Goal: Find specific page/section: Find specific page/section

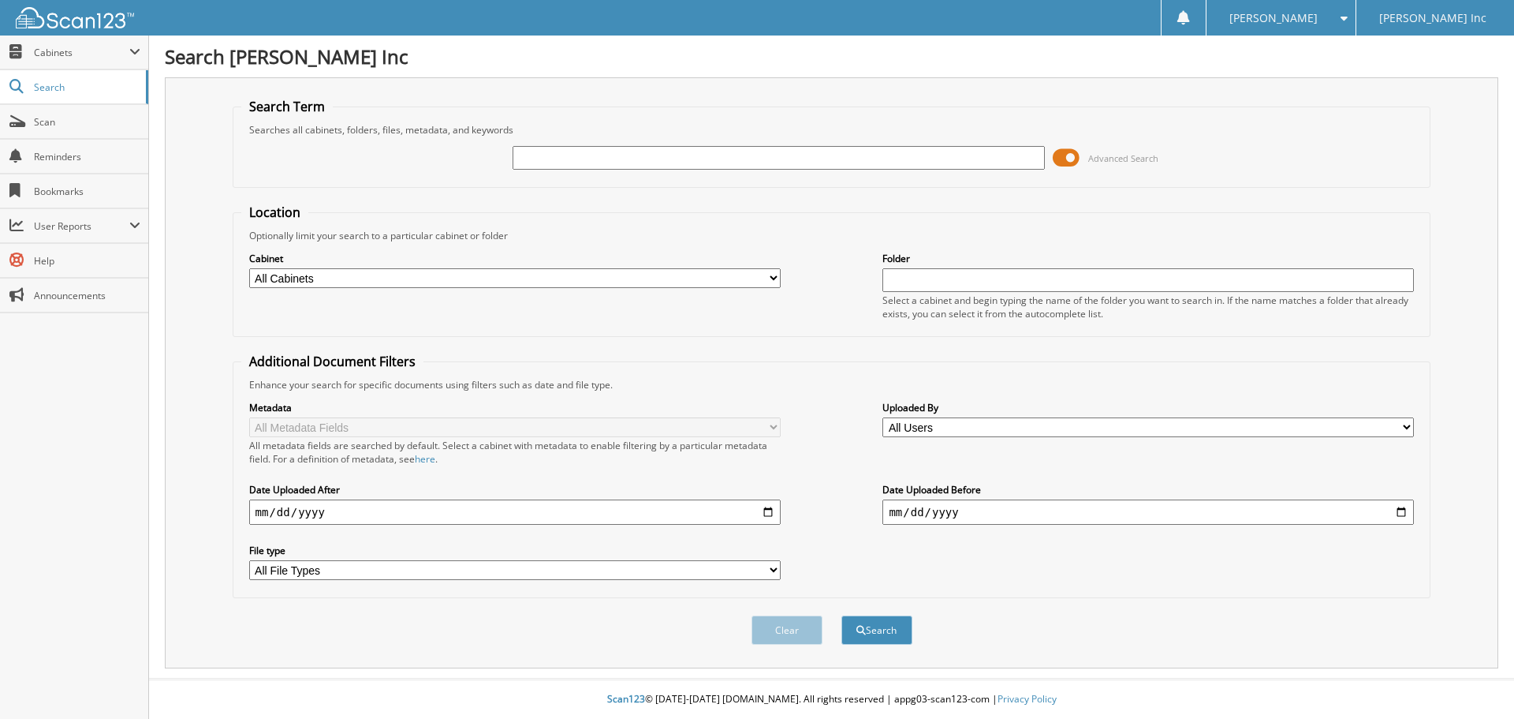
click at [664, 166] on input "text" at bounding box center [779, 158] width 532 height 24
type input "6103831"
click at [1071, 155] on span at bounding box center [1066, 158] width 27 height 24
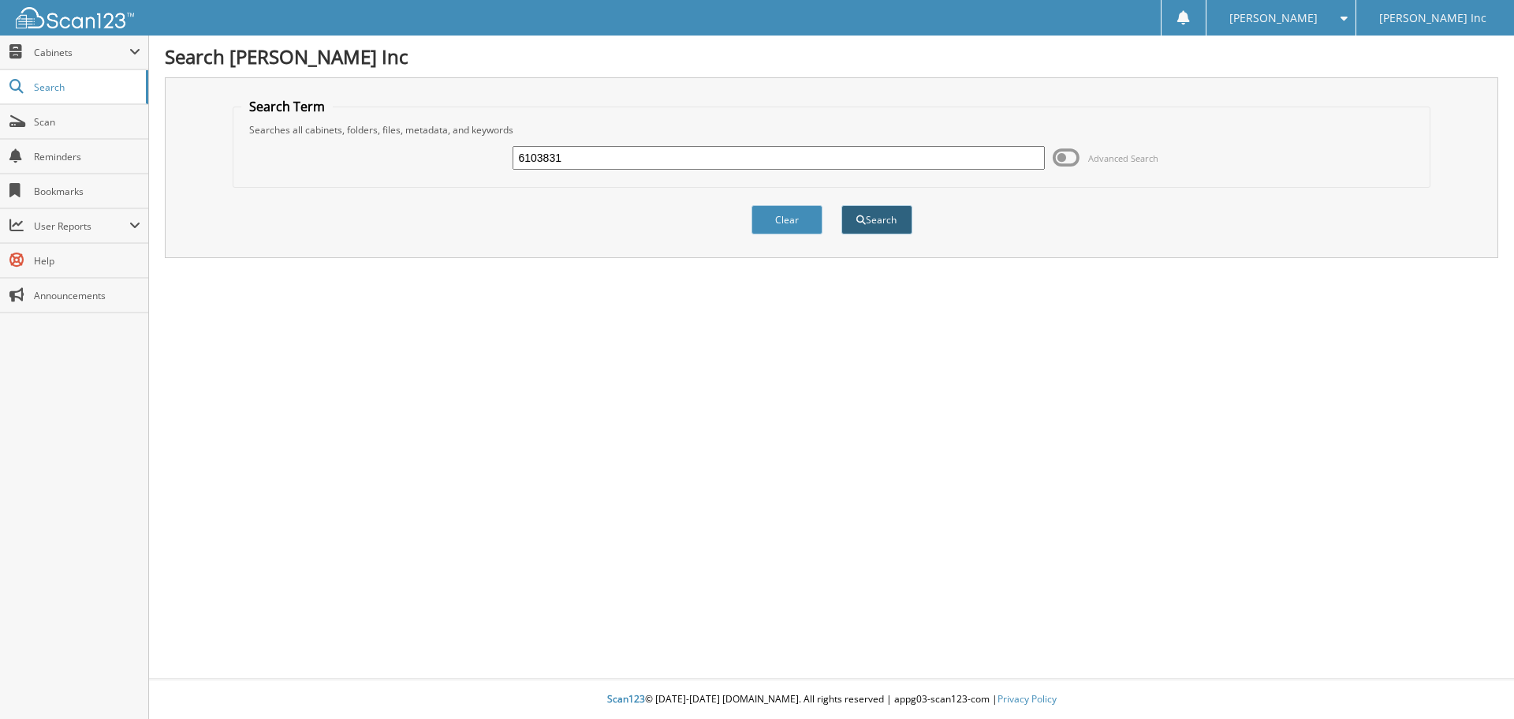
click at [902, 227] on button "Search" at bounding box center [877, 219] width 71 height 29
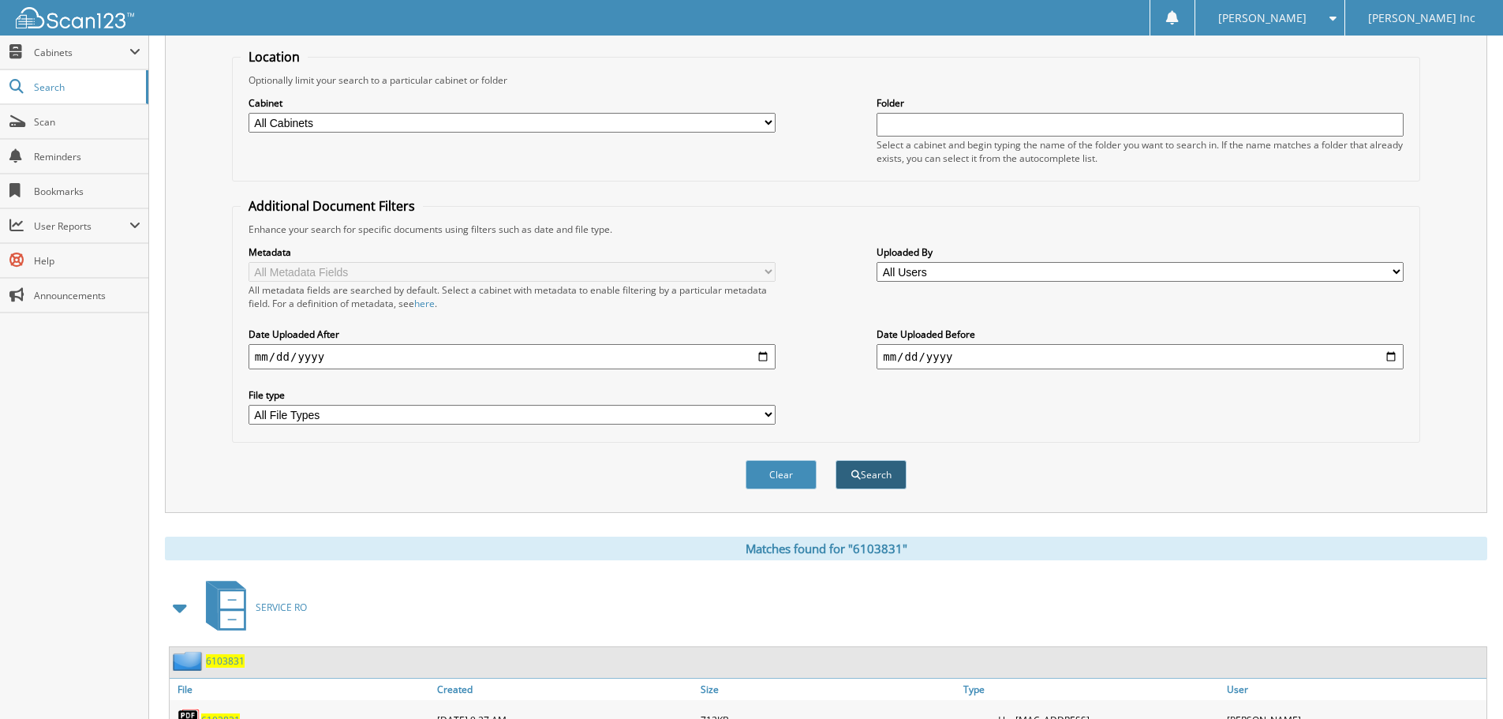
scroll to position [423, 0]
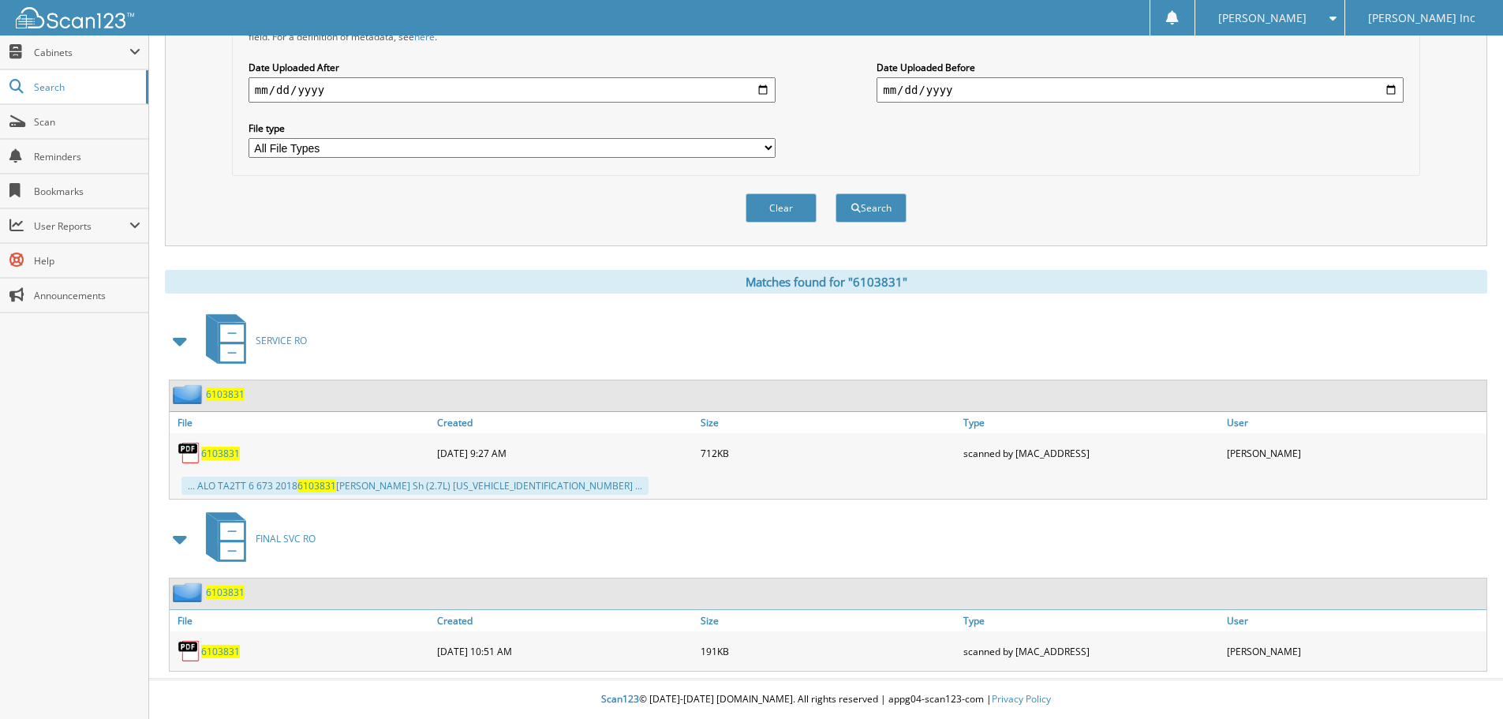
click at [214, 457] on span "6103831" at bounding box center [220, 452] width 39 height 13
click at [206, 648] on span "6103831" at bounding box center [220, 650] width 39 height 13
click at [53, 219] on span "User Reports" at bounding box center [81, 225] width 95 height 13
click at [92, 231] on span "User Reports" at bounding box center [74, 226] width 148 height 34
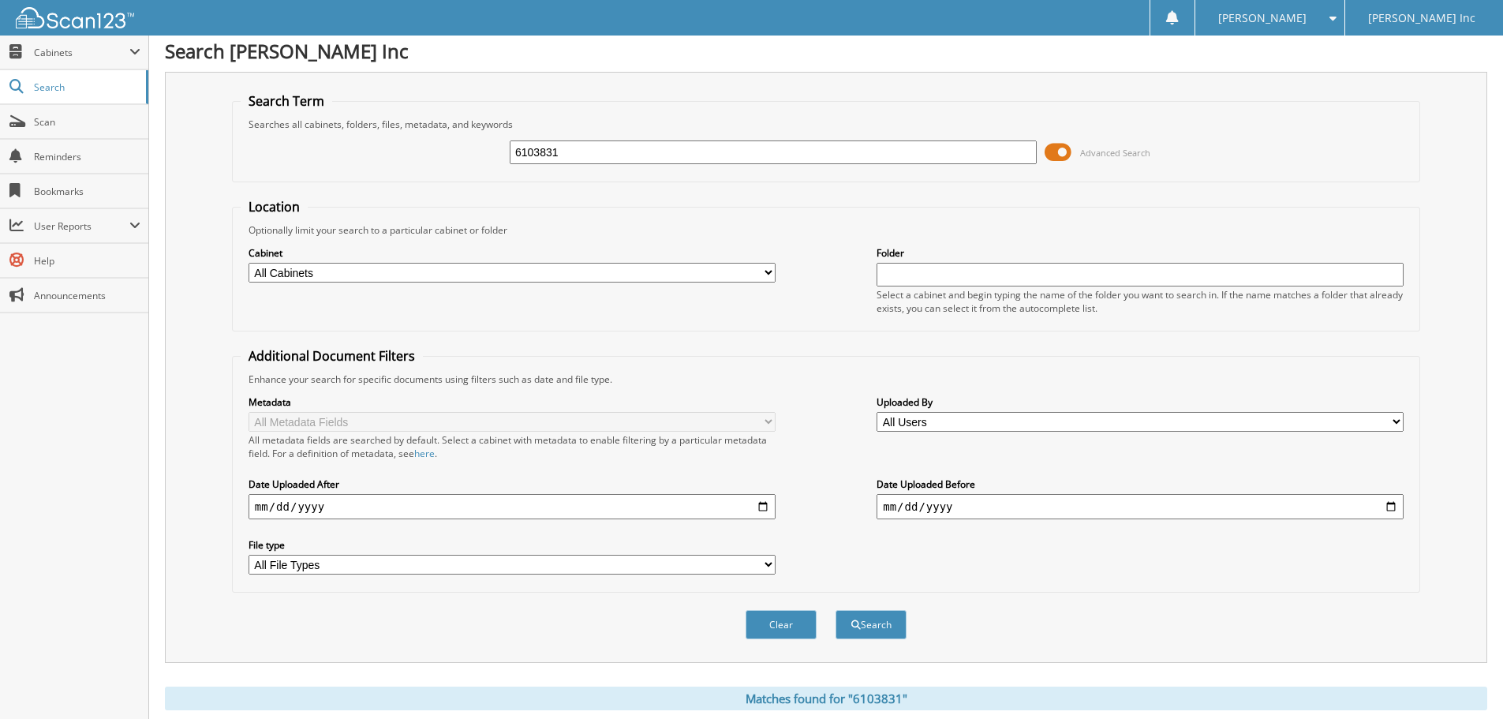
scroll to position [0, 0]
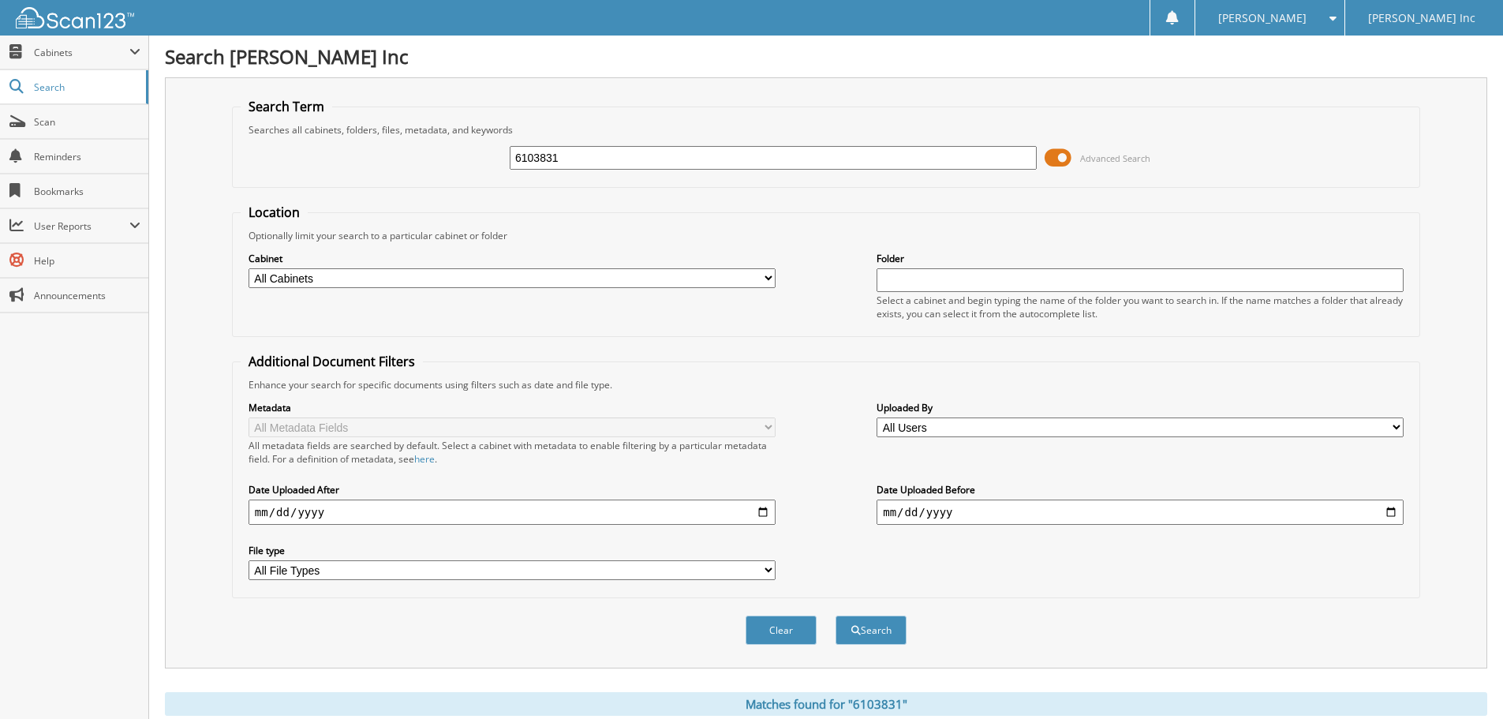
click at [1333, 13] on span at bounding box center [1328, 18] width 15 height 11
click at [1291, 48] on link "Settings" at bounding box center [1269, 49] width 149 height 28
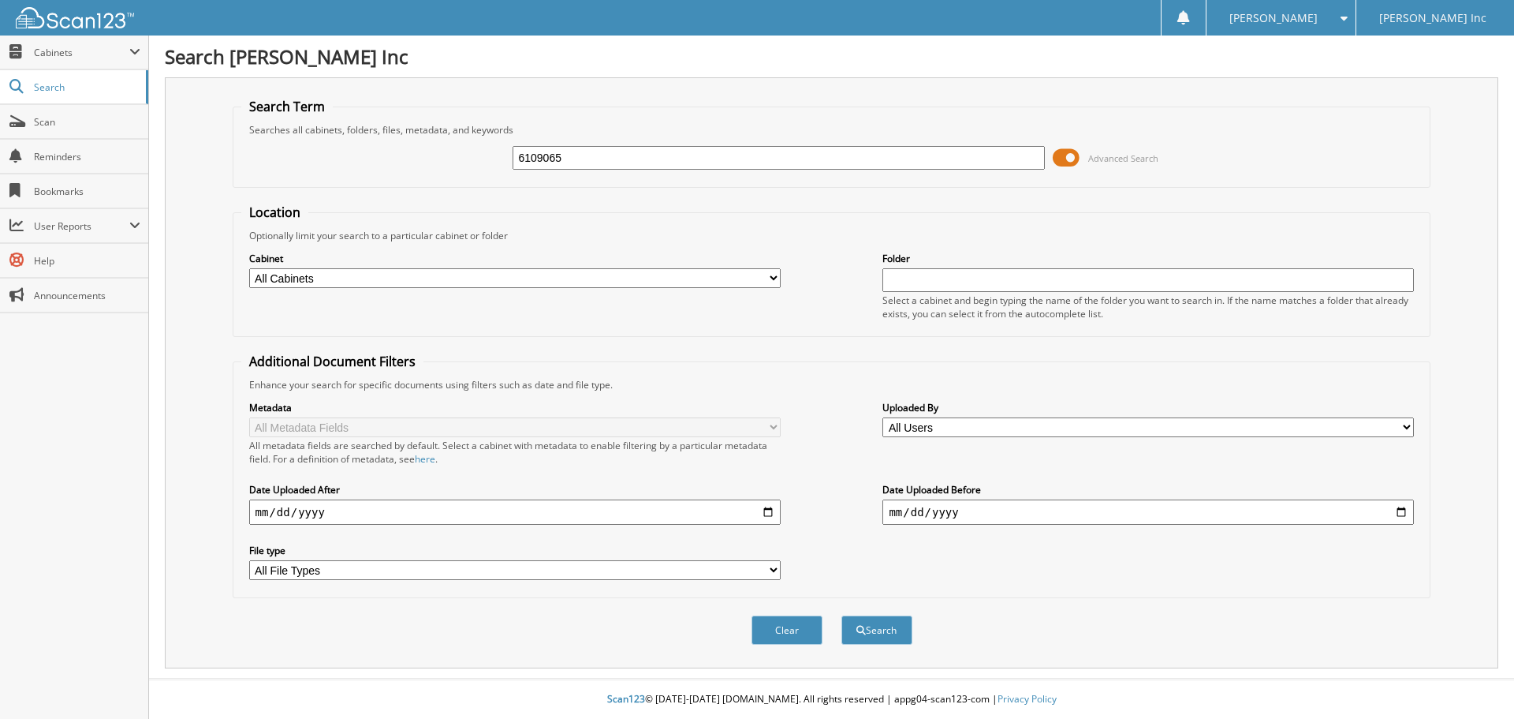
type input "6109065"
click at [1067, 155] on span at bounding box center [1066, 158] width 27 height 24
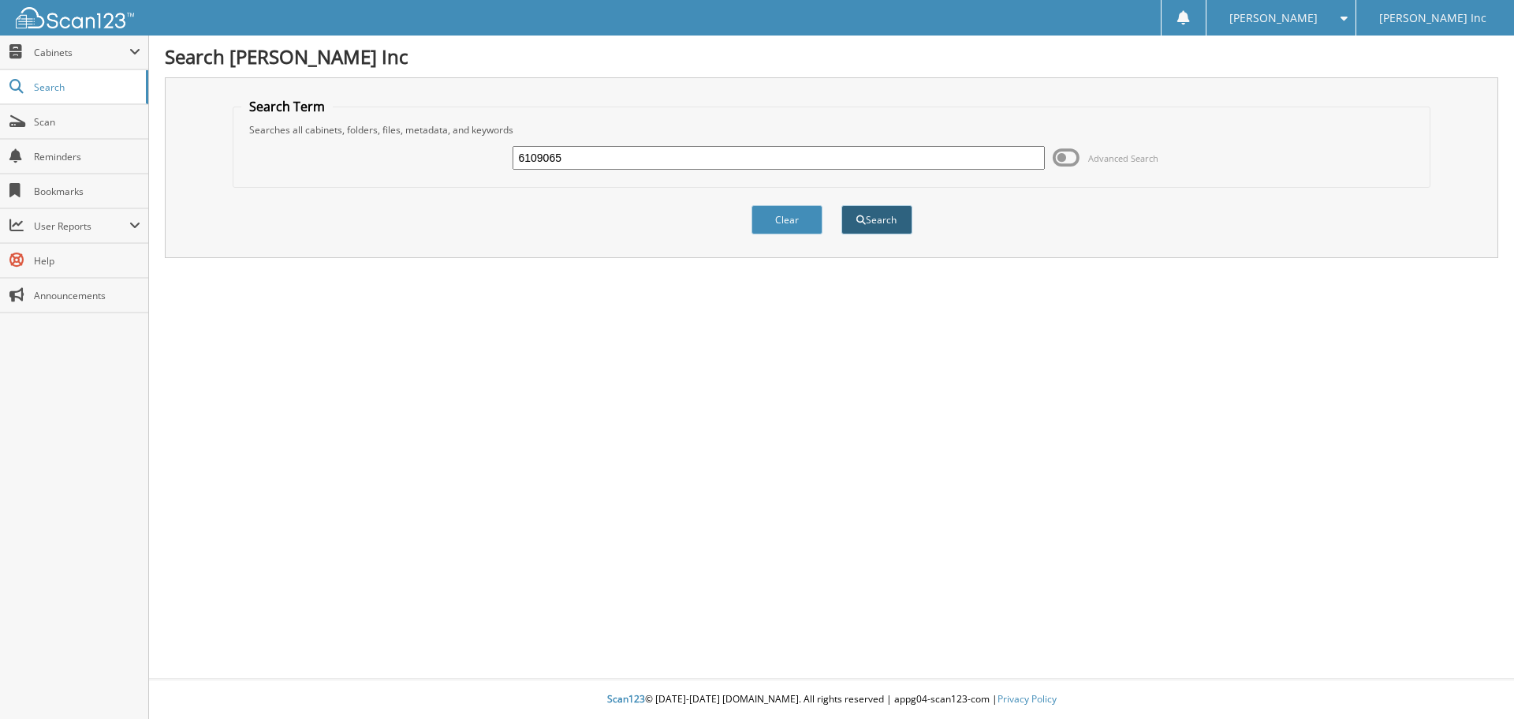
click at [878, 225] on button "Search" at bounding box center [877, 219] width 71 height 29
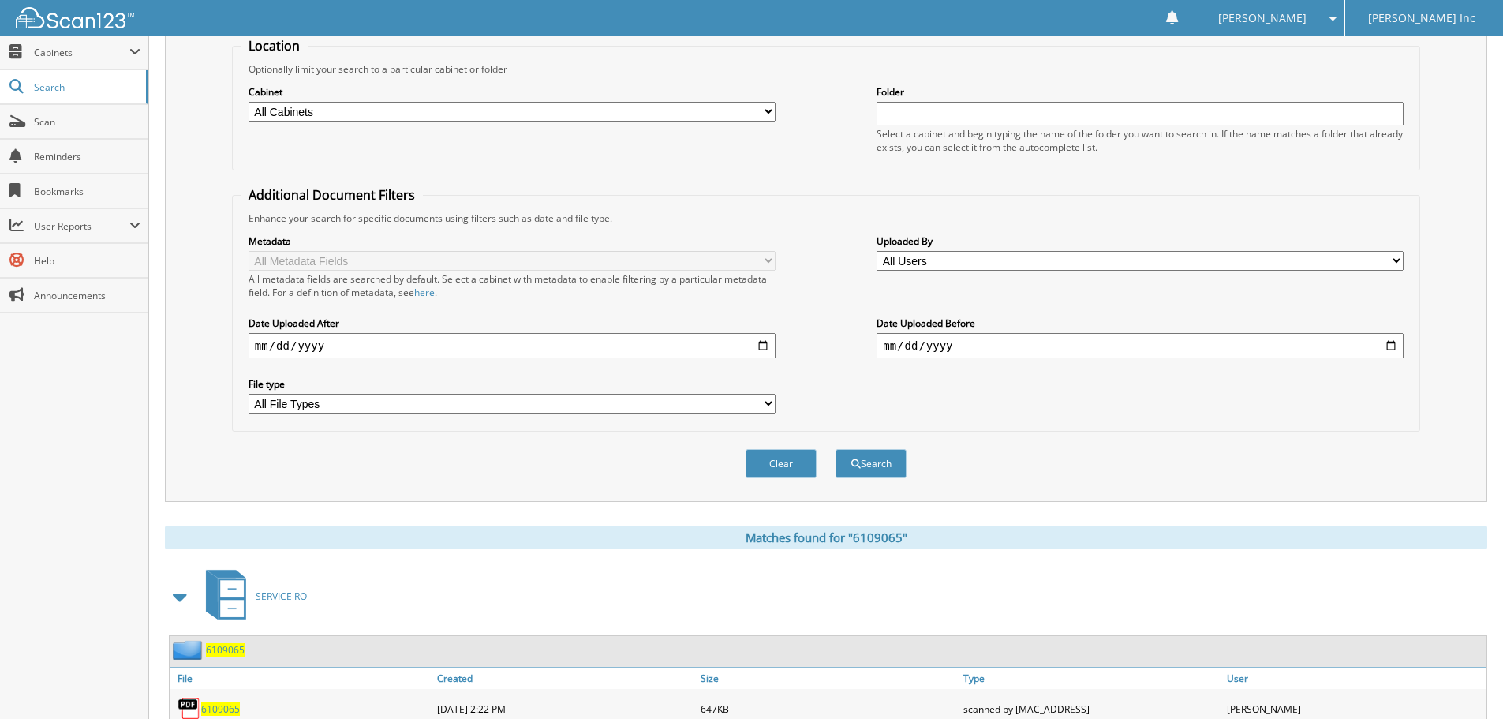
scroll to position [251, 0]
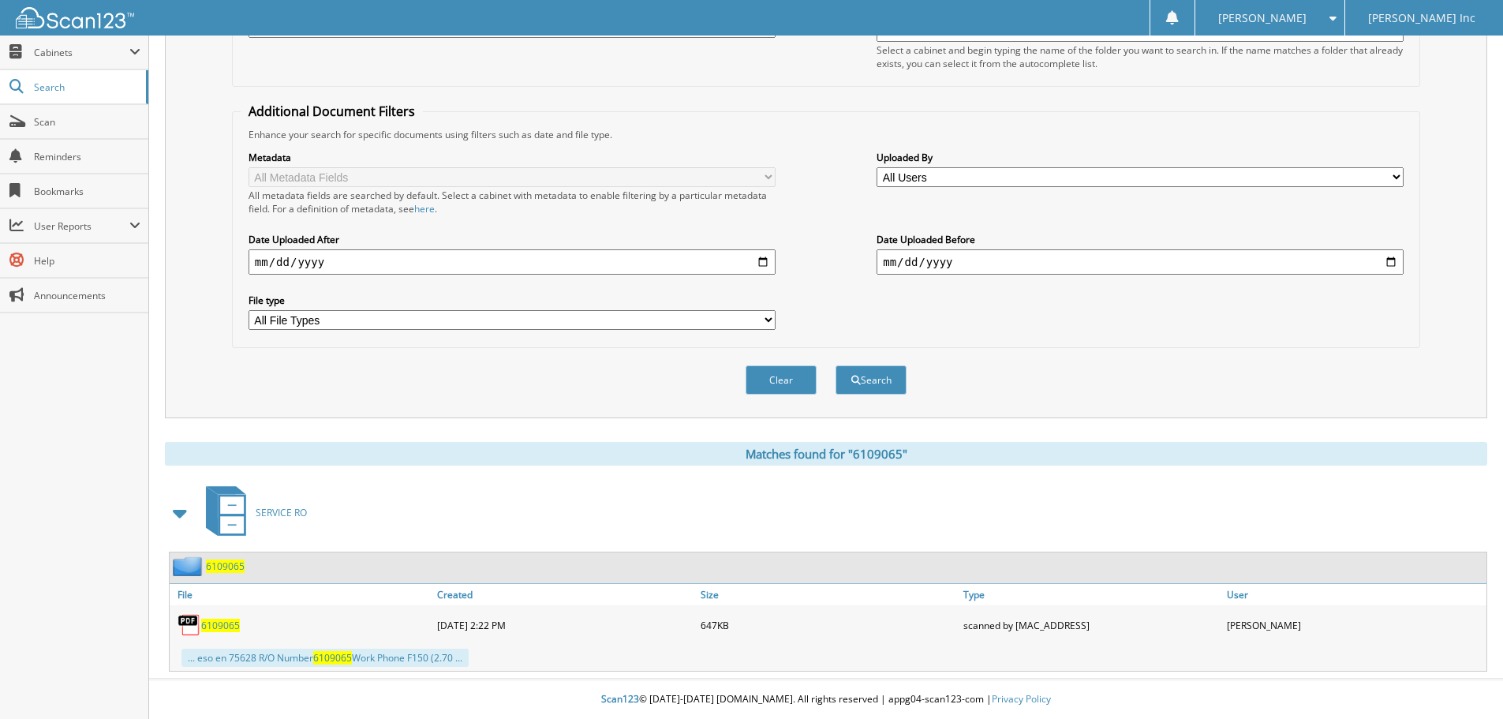
click at [215, 622] on span "6109065" at bounding box center [220, 624] width 39 height 13
